Goal: Task Accomplishment & Management: Use online tool/utility

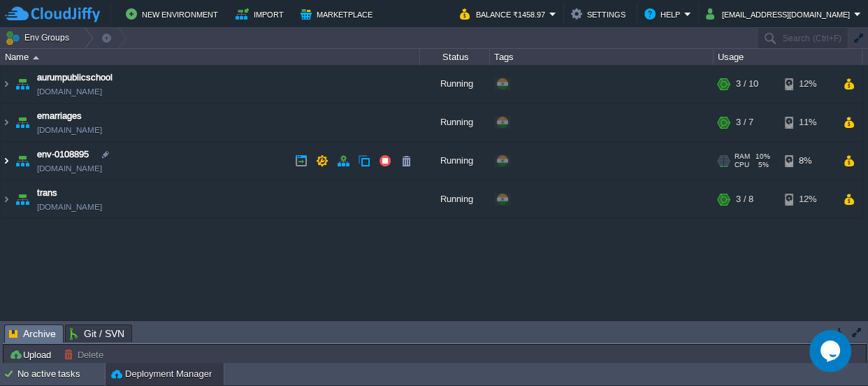
click at [3, 161] on img at bounding box center [6, 161] width 11 height 38
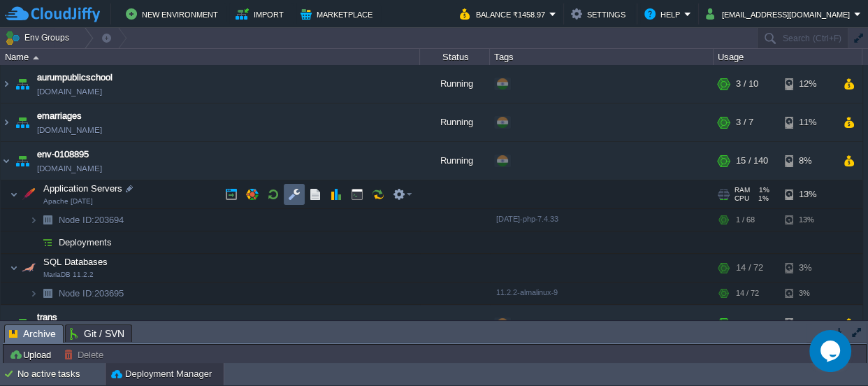
click at [290, 189] on button "button" at bounding box center [294, 194] width 13 height 13
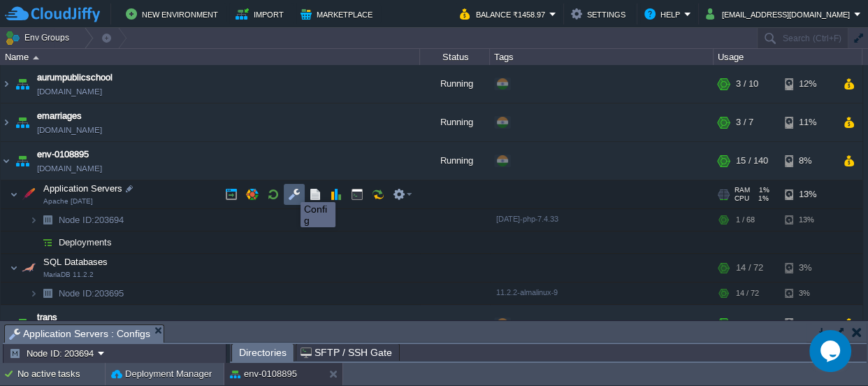
scroll to position [8, 0]
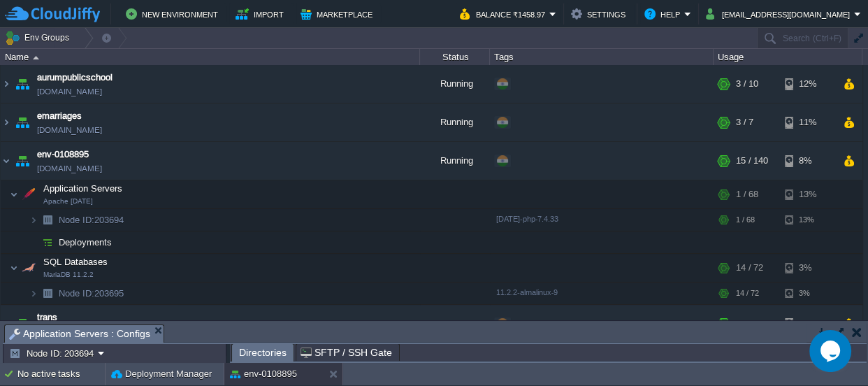
drag, startPoint x: 395, startPoint y: 333, endPoint x: 360, endPoint y: -77, distance: 411.8
click at [360, 0] on html "New Environment Import Marketplace Bonus ₹0.00 Upgrade Account Balance ₹1458.97…" at bounding box center [434, 193] width 868 height 386
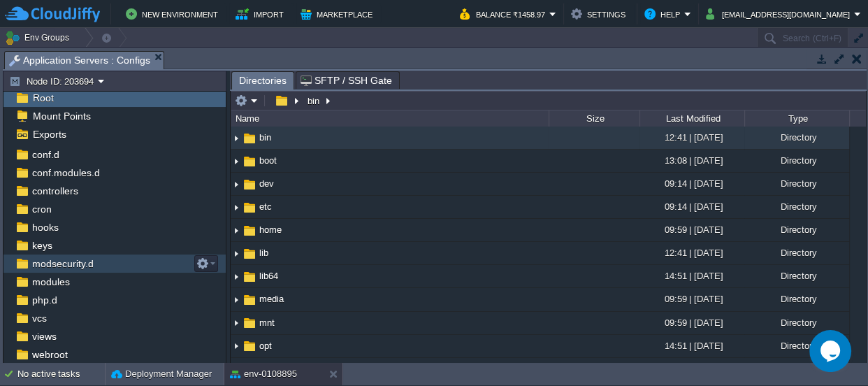
scroll to position [0, 0]
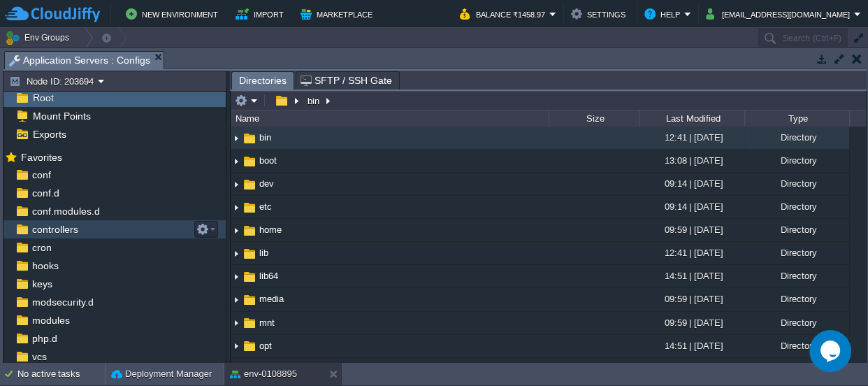
click at [57, 226] on span "controllers" at bounding box center [54, 229] width 51 height 13
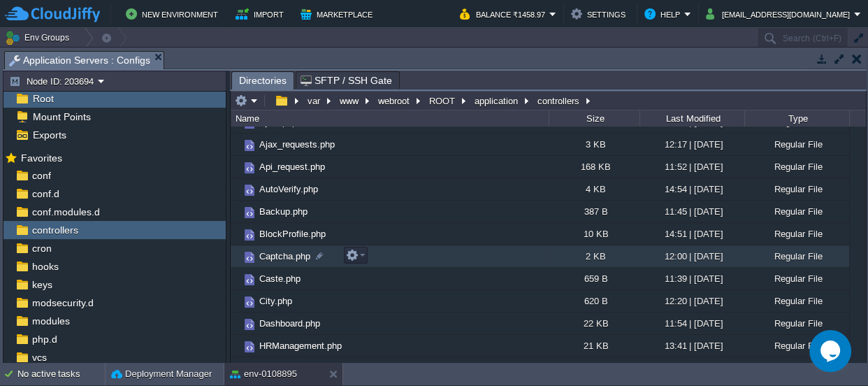
scroll to position [127, 0]
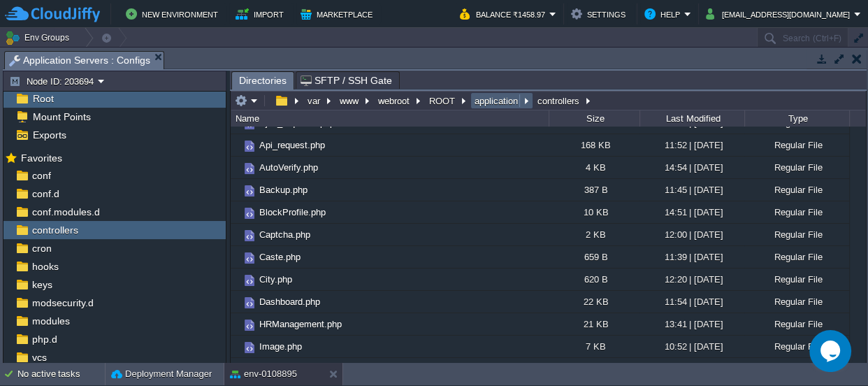
click at [486, 97] on button "application" at bounding box center [497, 100] width 49 height 13
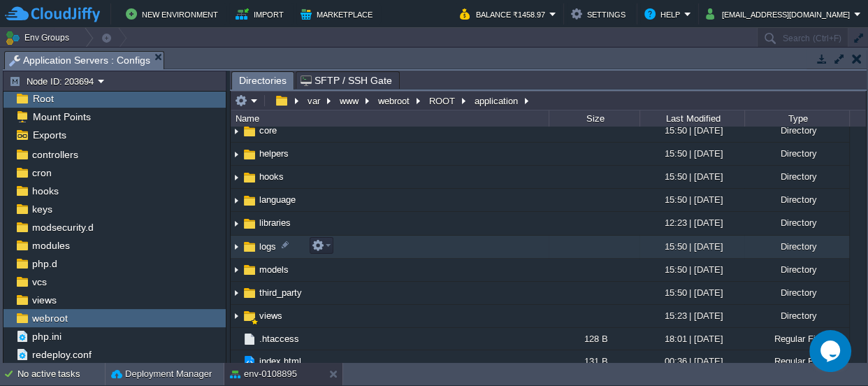
scroll to position [106, 0]
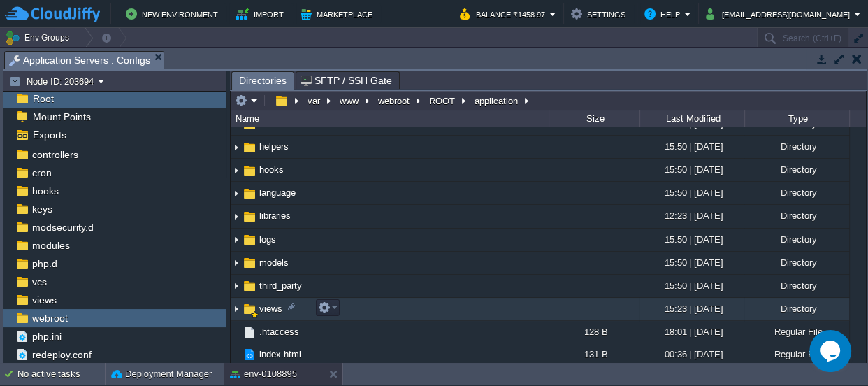
click at [268, 305] on span "views" at bounding box center [270, 309] width 27 height 12
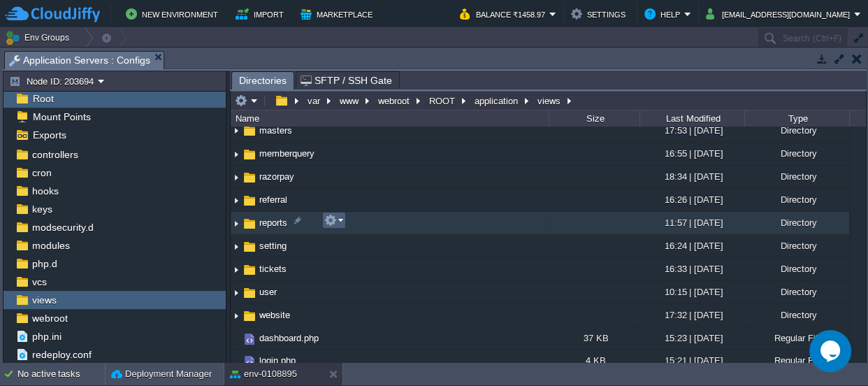
scroll to position [492, 0]
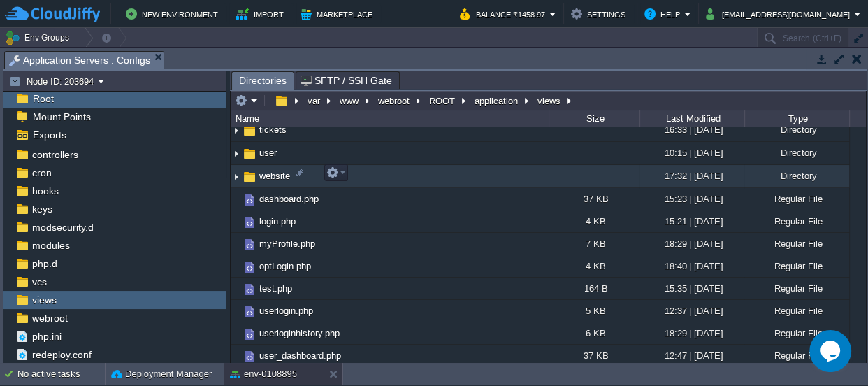
click at [273, 171] on span "website" at bounding box center [274, 176] width 35 height 12
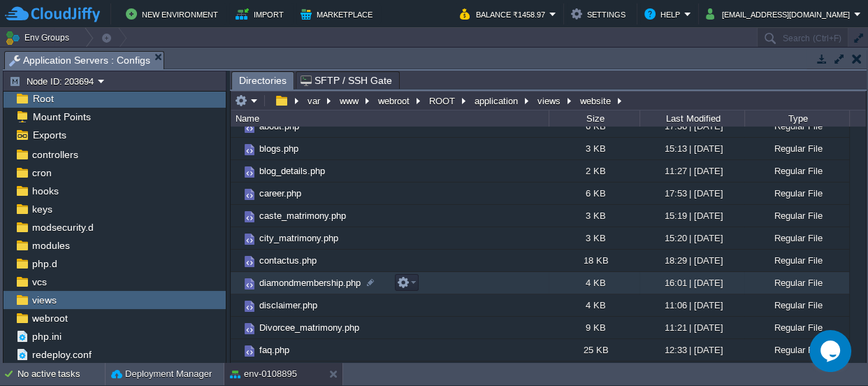
scroll to position [63, 0]
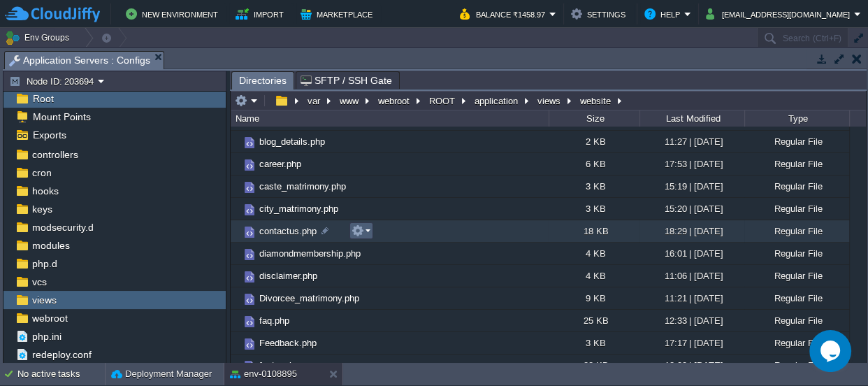
click at [362, 226] on button "button" at bounding box center [358, 230] width 13 height 13
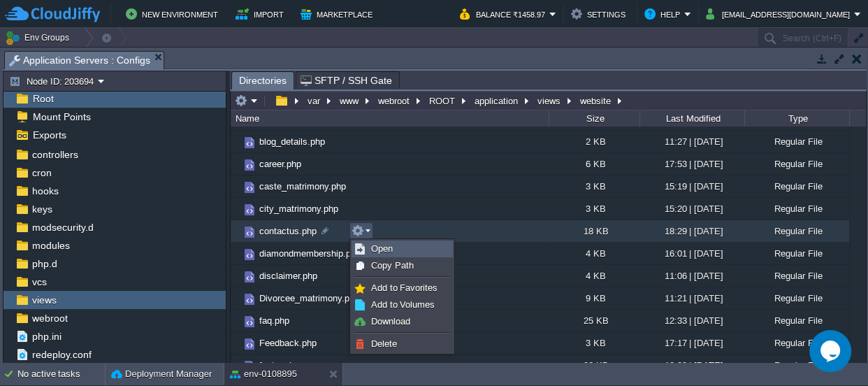
click at [382, 248] on span "Open" at bounding box center [382, 248] width 22 height 10
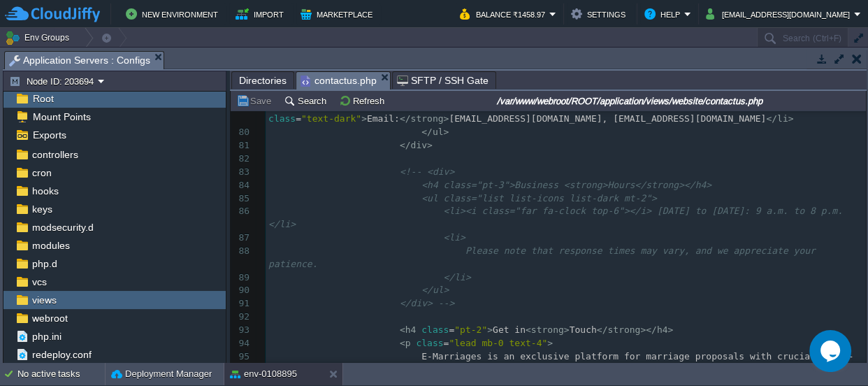
scroll to position [0, 0]
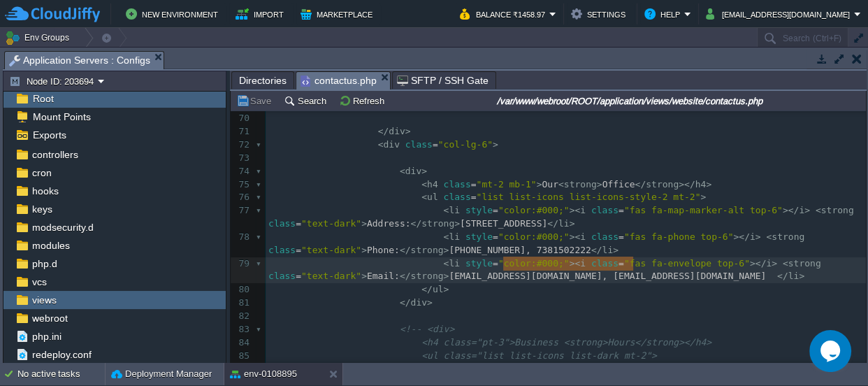
type textarea ", [EMAIL_ADDRESS][DOMAIN_NAME]"
drag, startPoint x: 503, startPoint y: 261, endPoint x: 635, endPoint y: 264, distance: 132.9
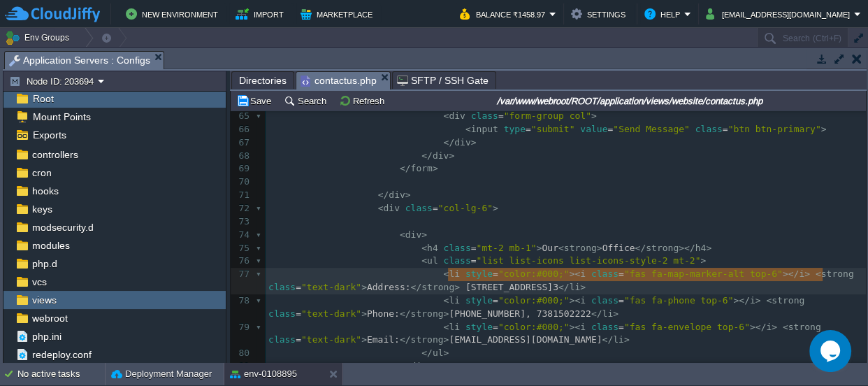
type textarea "[STREET_ADDRESS]"
drag, startPoint x: 447, startPoint y: 273, endPoint x: 827, endPoint y: 277, distance: 379.6
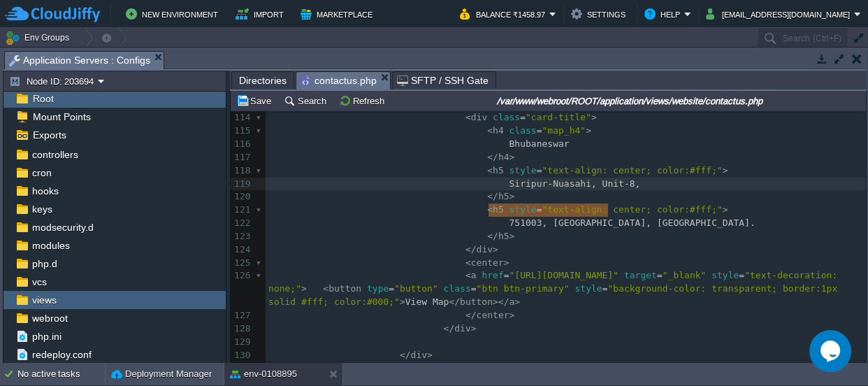
drag, startPoint x: 486, startPoint y: 208, endPoint x: 596, endPoint y: 206, distance: 109.7
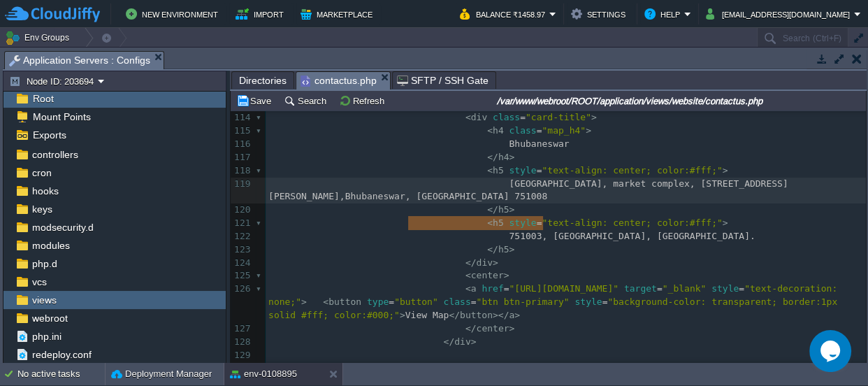
type textarea "Bhubaneswar, [GEOGRAPHIC_DATA] 751008"
drag, startPoint x: 553, startPoint y: 219, endPoint x: 411, endPoint y: 224, distance: 142.0
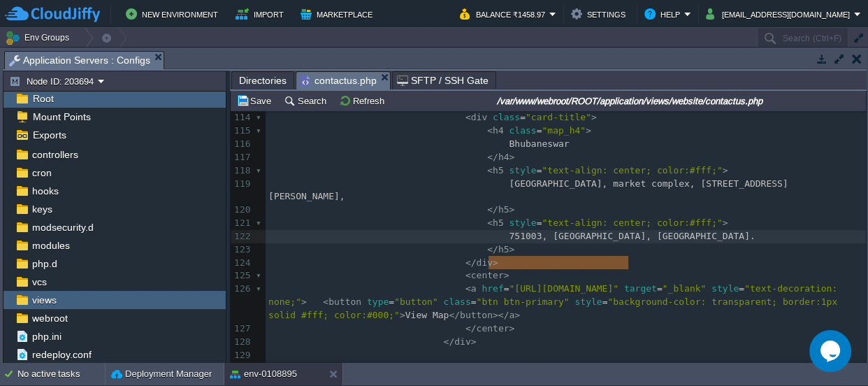
drag, startPoint x: 644, startPoint y: 261, endPoint x: 483, endPoint y: 261, distance: 161.5
paste textarea
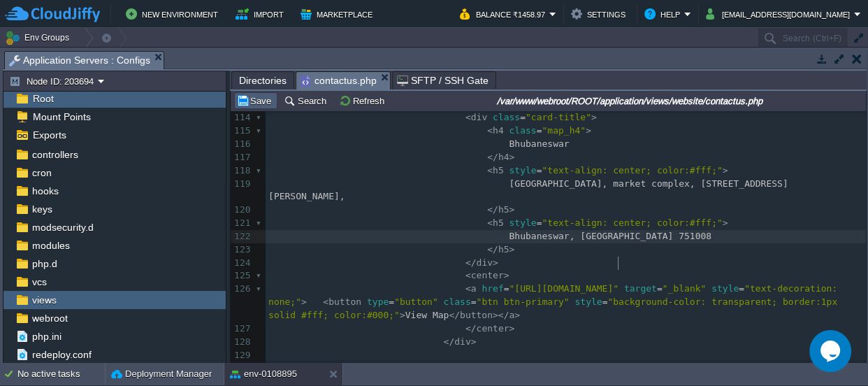
type textarea "751003, [GEOGRAPHIC_DATA], [GEOGRAPHIC_DATA]."
drag, startPoint x: 259, startPoint y: 101, endPoint x: 273, endPoint y: 109, distance: 16.0
click at [260, 102] on button "Save" at bounding box center [255, 100] width 39 height 13
click at [424, 204] on pre "[GEOGRAPHIC_DATA], market complex, [STREET_ADDRESS][PERSON_NAME]," at bounding box center [566, 191] width 600 height 27
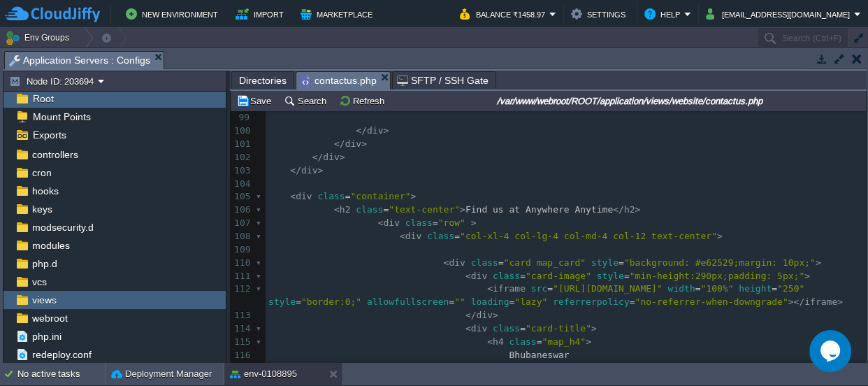
scroll to position [1588, 0]
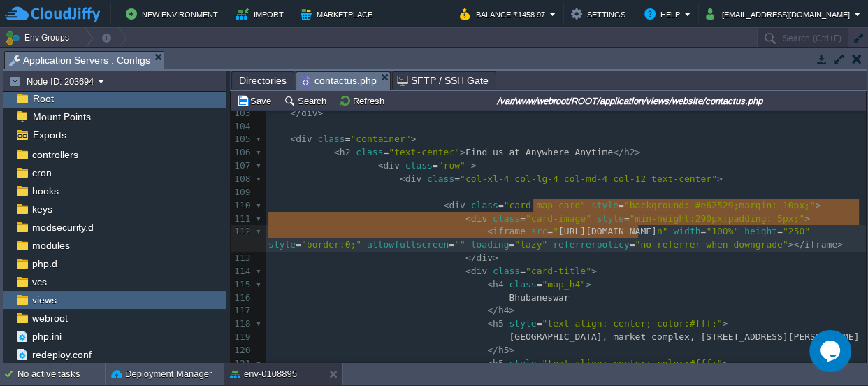
type textarea "[URL][DOMAIN_NAME]"
drag, startPoint x: 531, startPoint y: 203, endPoint x: 641, endPoint y: 225, distance: 112.0
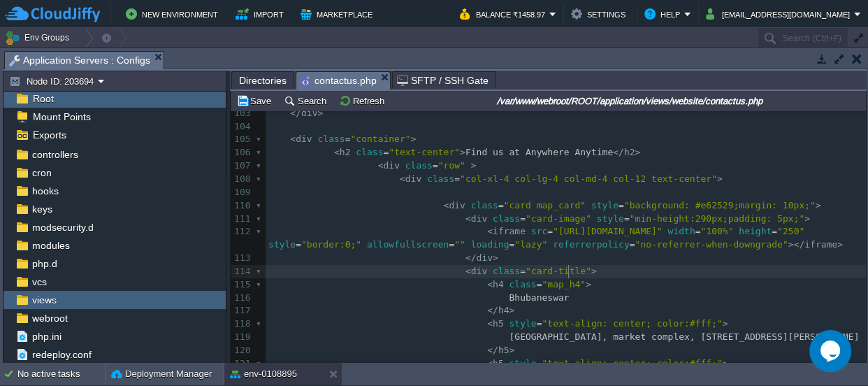
click at [645, 265] on pre "< div class = "card-title" >" at bounding box center [566, 271] width 600 height 13
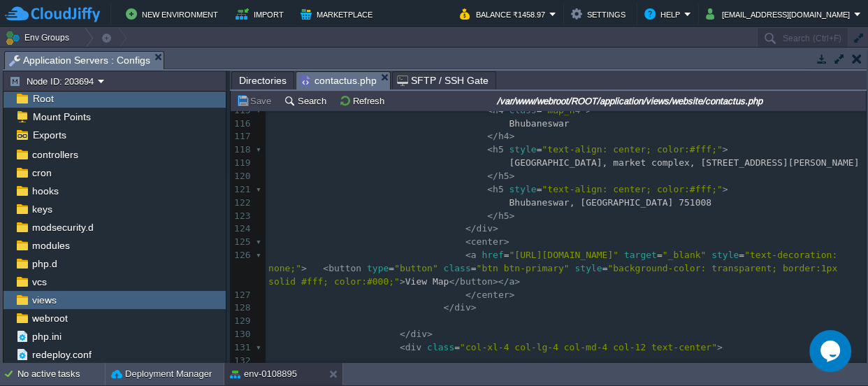
scroll to position [1779, 0]
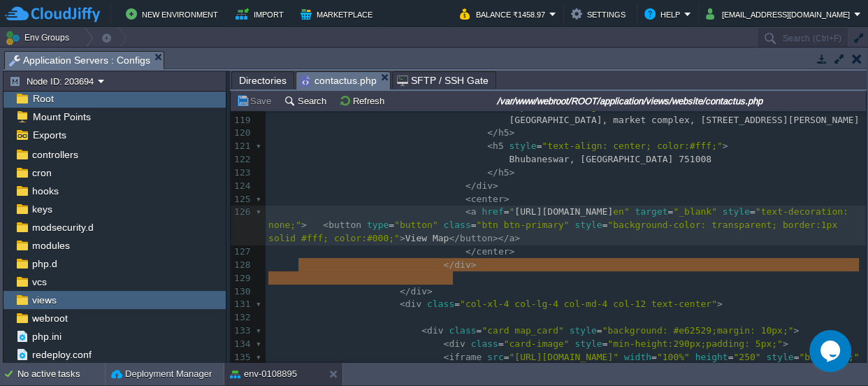
type textarea "[URL][DOMAIN_NAME]"
drag, startPoint x: 296, startPoint y: 261, endPoint x: 456, endPoint y: 280, distance: 161.1
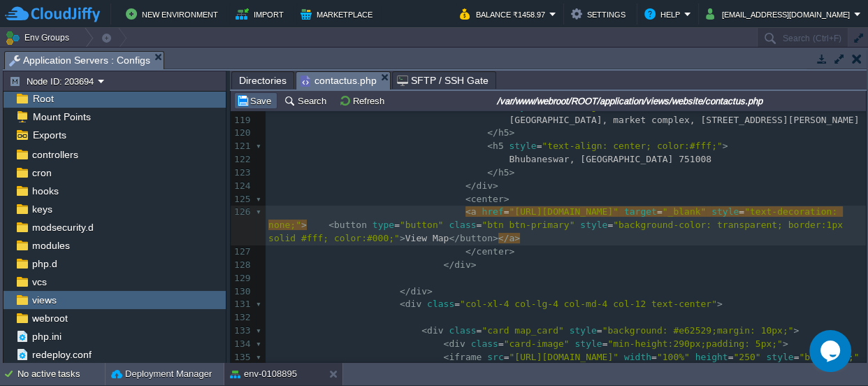
click at [264, 99] on button "Save" at bounding box center [255, 100] width 39 height 13
